Goal: Task Accomplishment & Management: Use online tool/utility

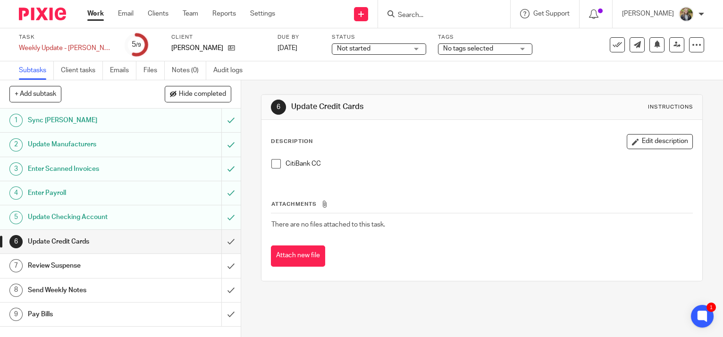
click at [271, 169] on li "CitiBank CC" at bounding box center [481, 166] width 421 height 14
click at [276, 162] on span at bounding box center [275, 163] width 9 height 9
click at [221, 239] on input "submit" at bounding box center [120, 242] width 241 height 24
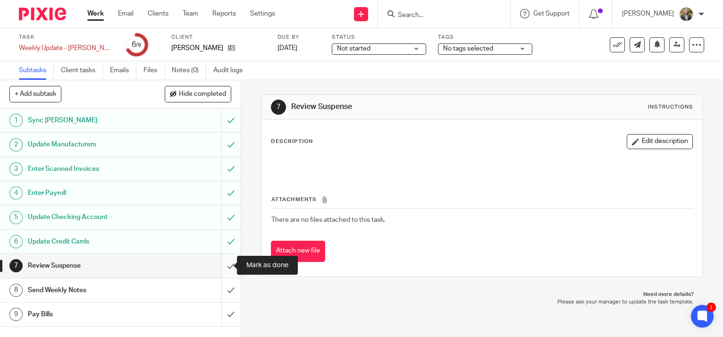
click at [221, 260] on input "submit" at bounding box center [120, 266] width 241 height 24
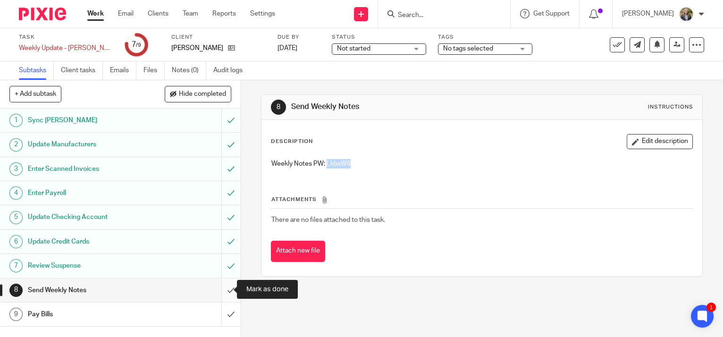
click at [221, 292] on input "submit" at bounding box center [120, 290] width 241 height 24
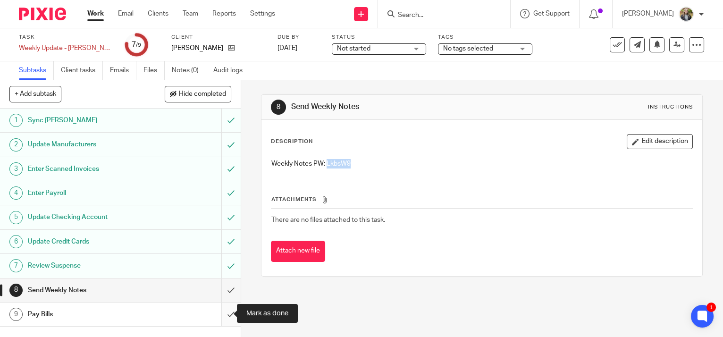
click at [224, 315] on input "submit" at bounding box center [120, 314] width 241 height 24
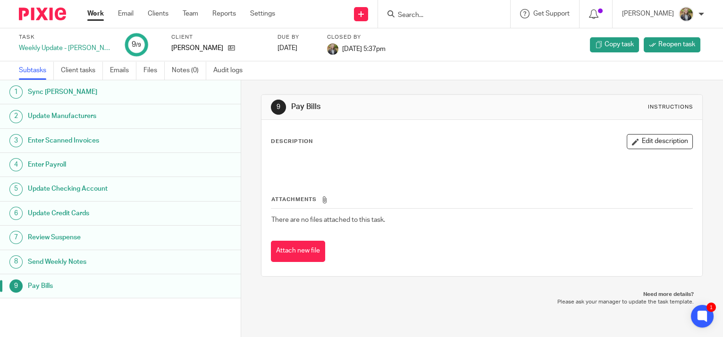
click at [95, 11] on link "Work" at bounding box center [95, 13] width 17 height 9
